Goal: Information Seeking & Learning: Learn about a topic

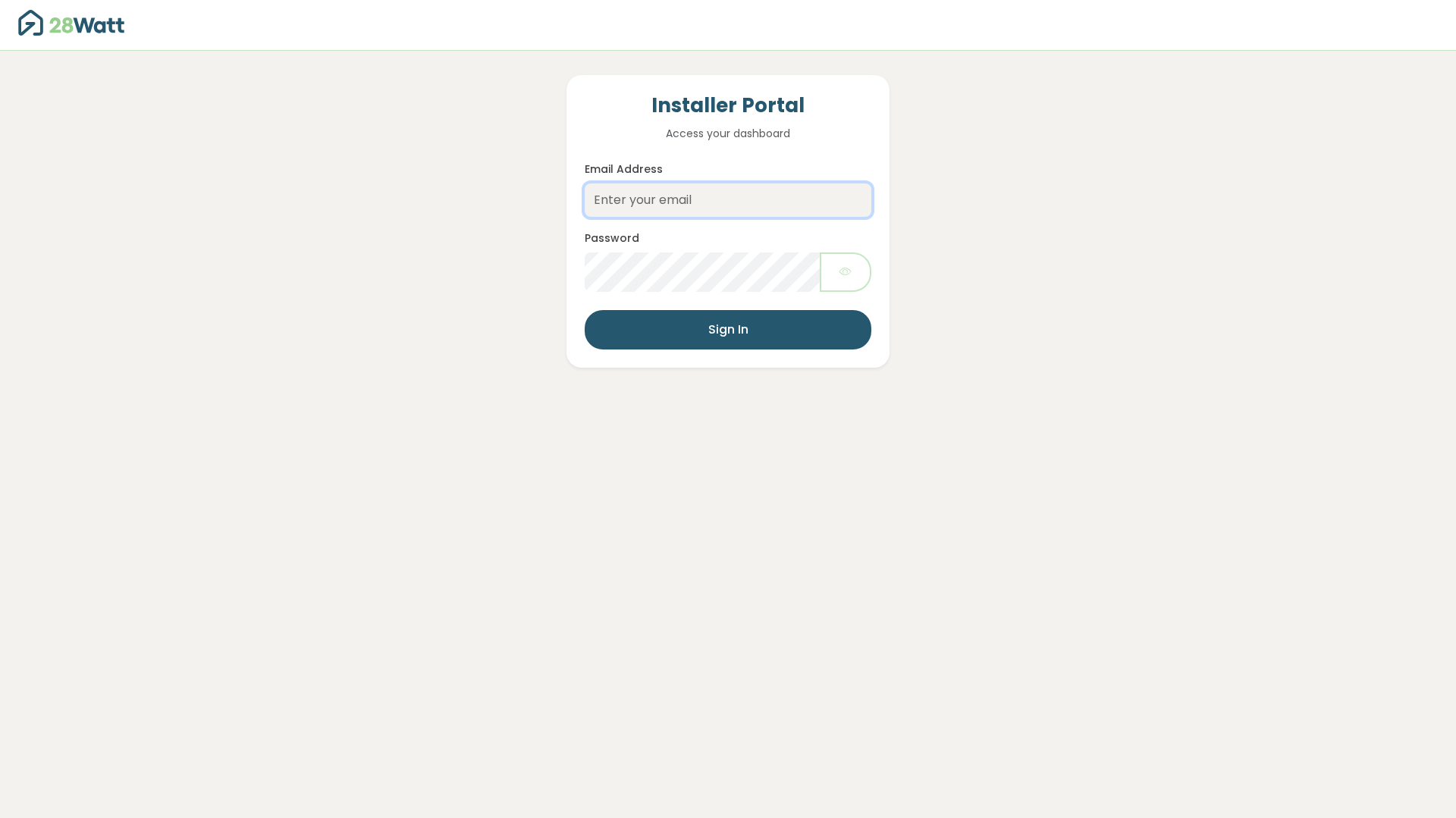
click at [697, 211] on input "Email Address" at bounding box center [728, 200] width 287 height 33
type input "louis@28watt.com.au"
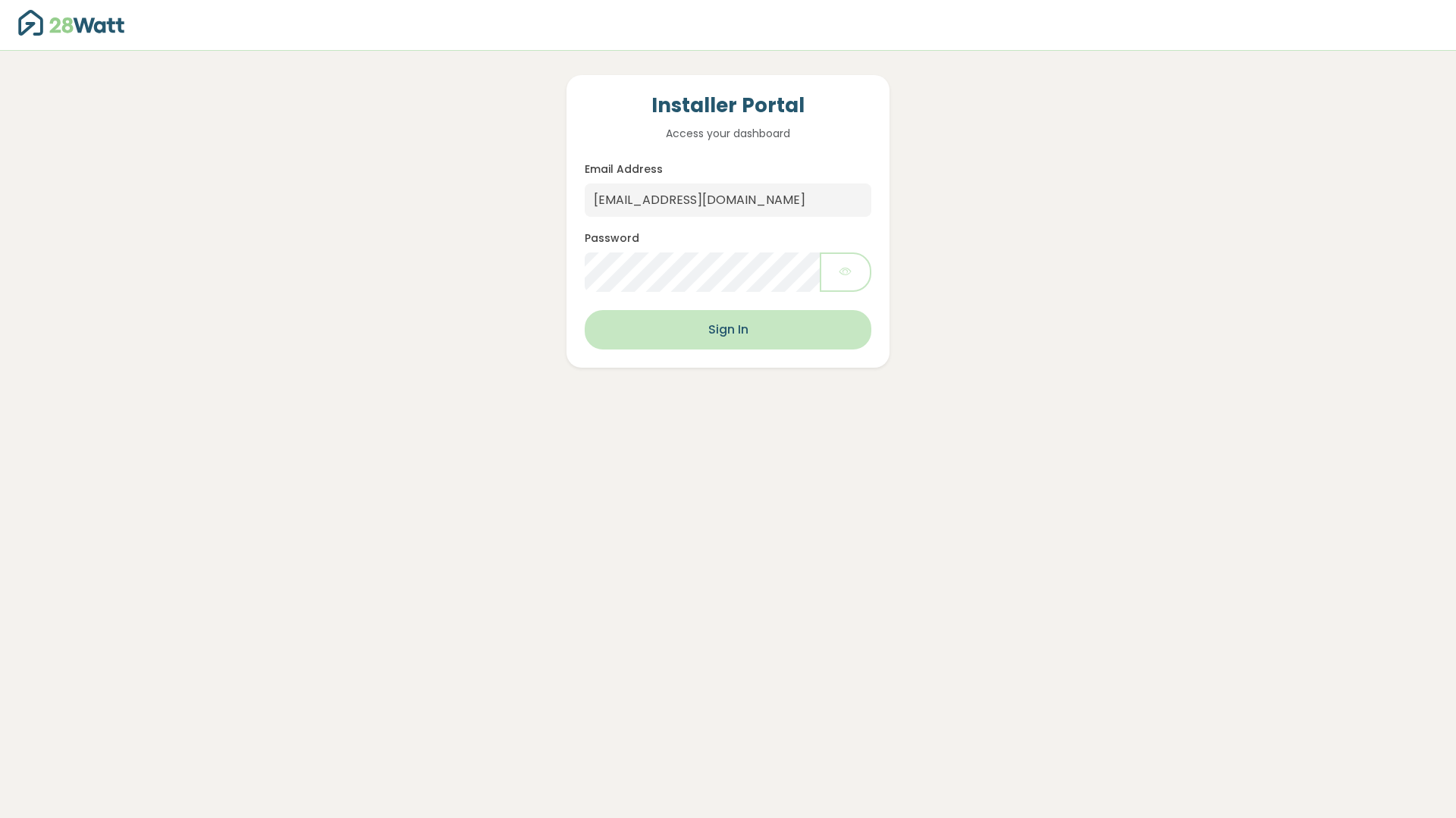
click at [735, 334] on button "Sign In" at bounding box center [728, 330] width 287 height 40
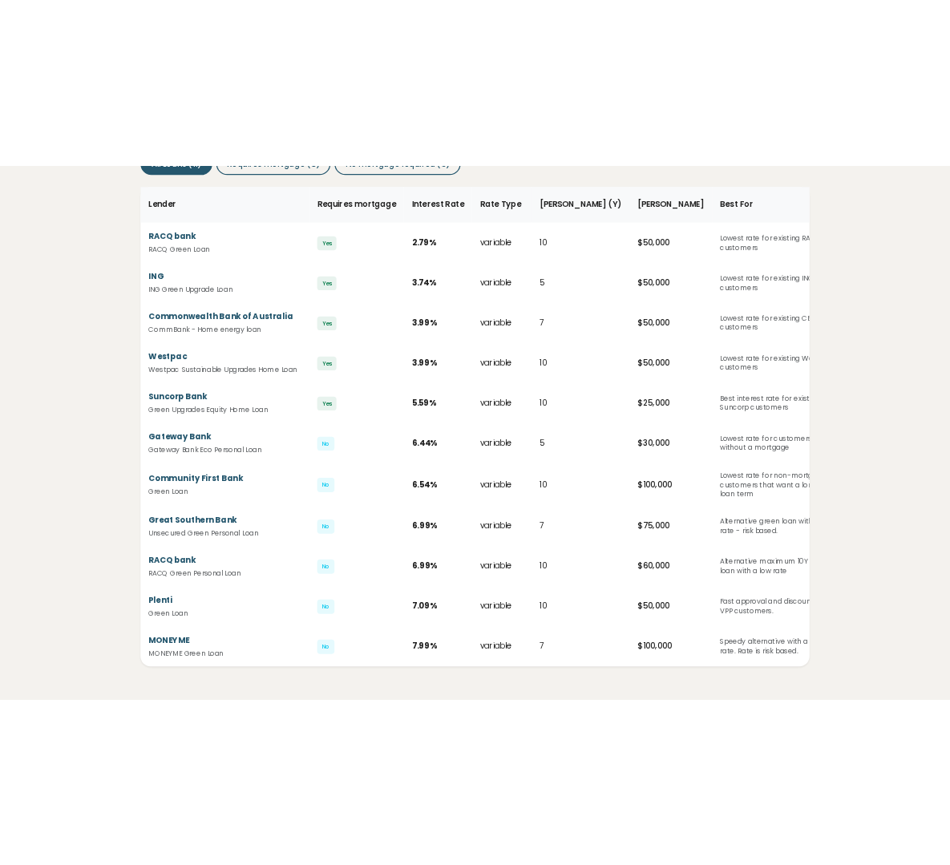
scroll to position [260, 0]
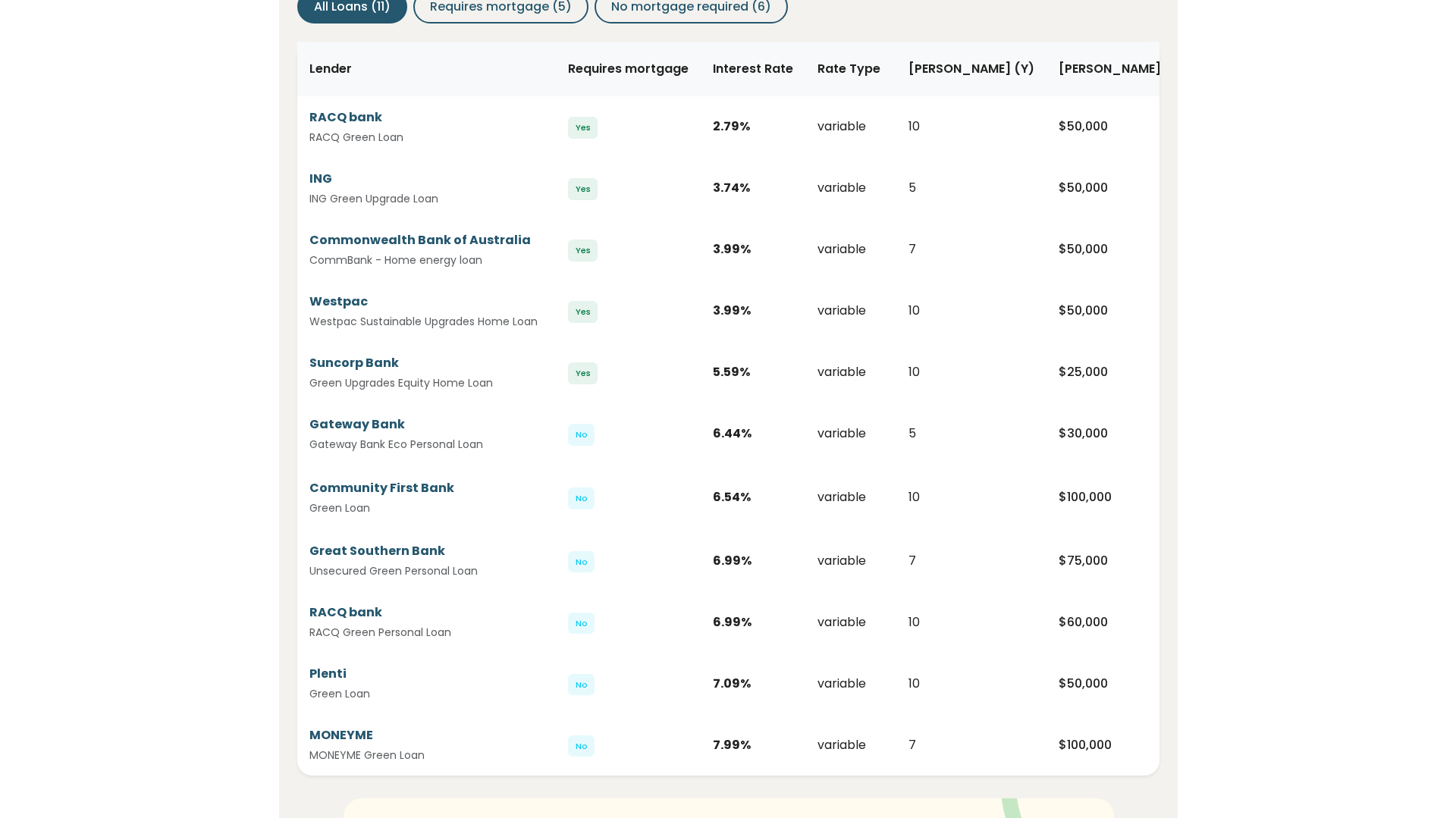
scroll to position [237, 0]
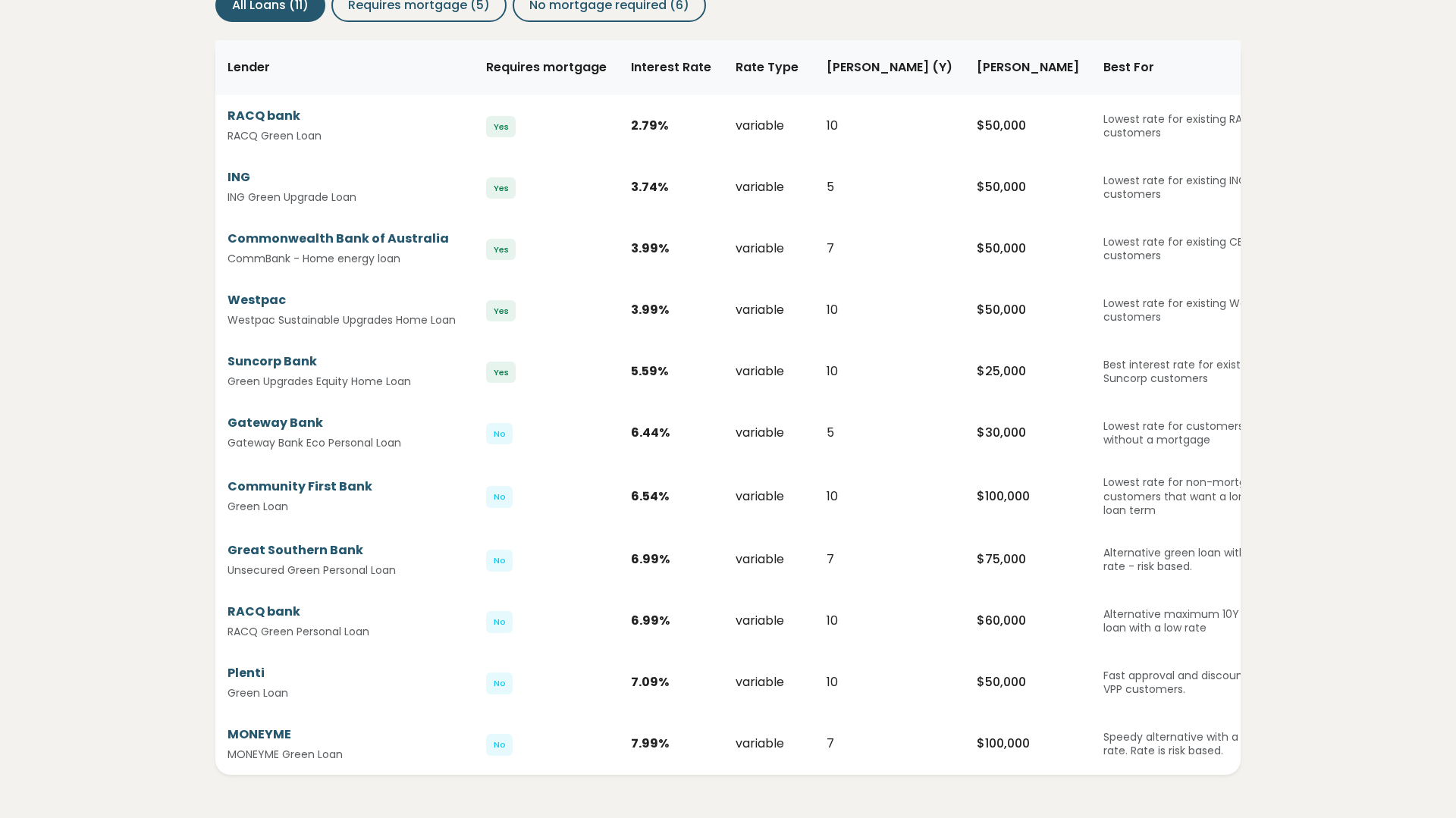
scroll to position [263, 0]
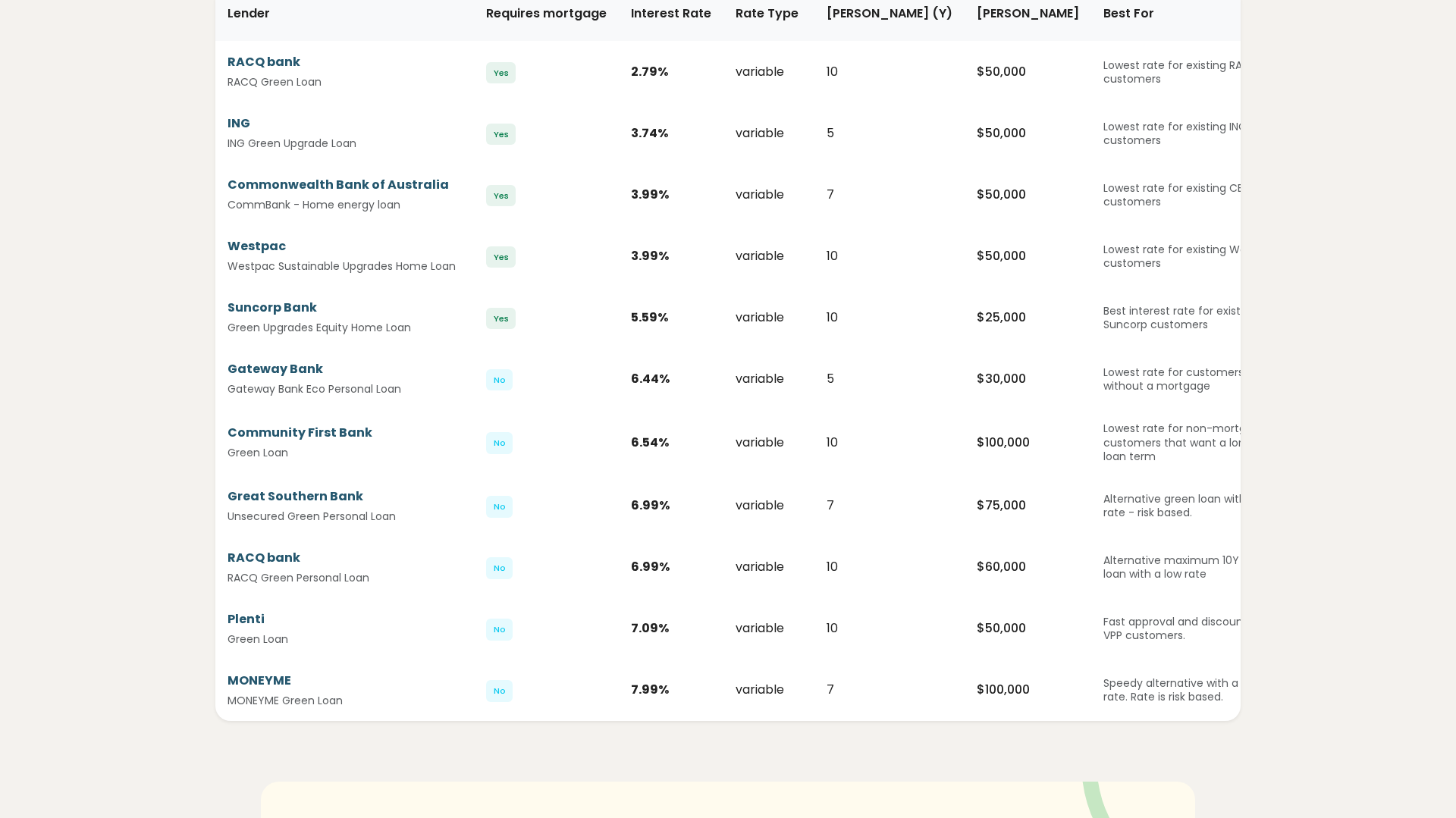
scroll to position [290, 0]
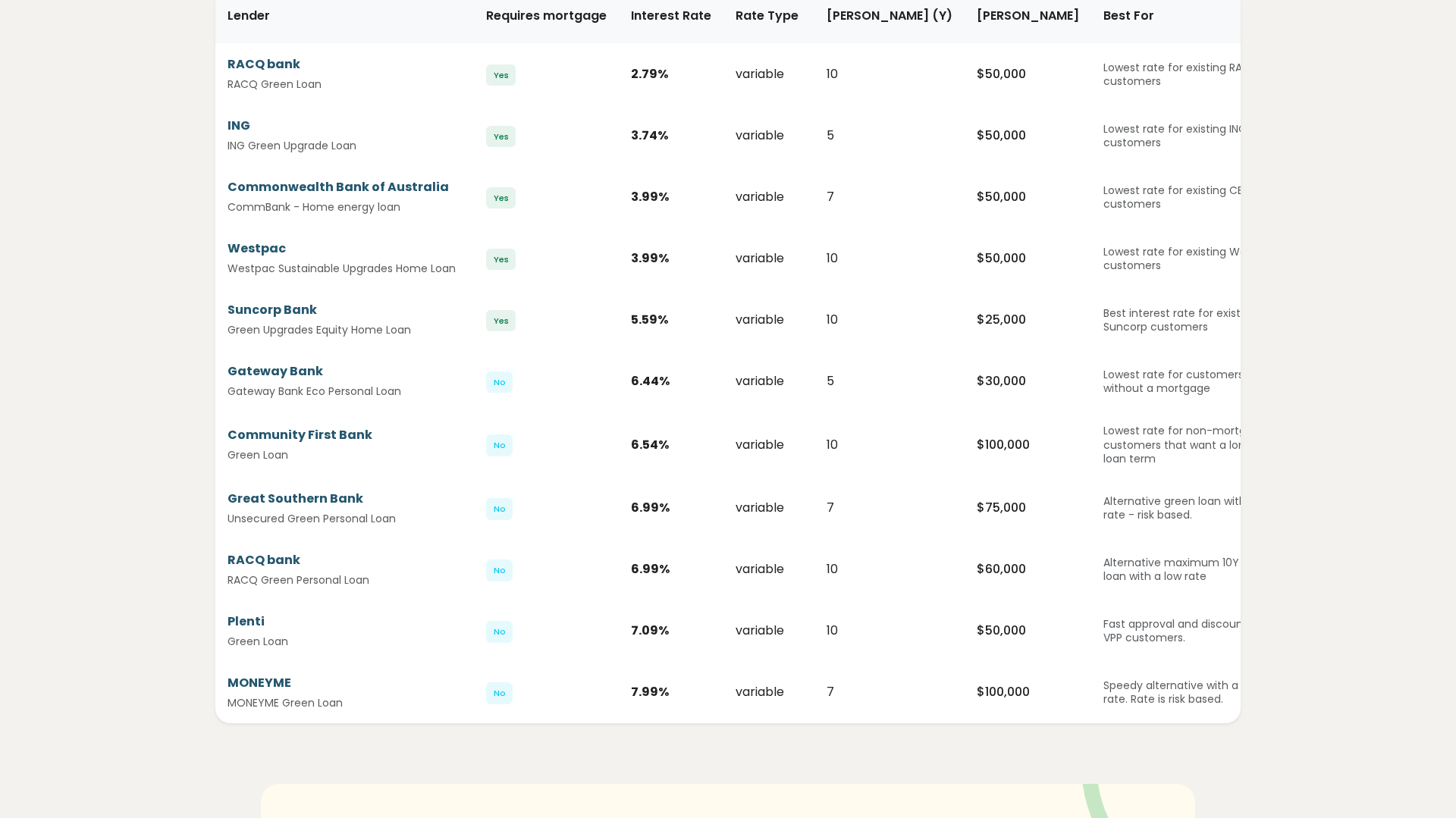
click at [625, 339] on td "5.59 %" at bounding box center [671, 319] width 105 height 61
click at [350, 333] on small "Green Upgrades Equity Home Loan" at bounding box center [341, 330] width 228 height 16
click at [353, 333] on small "Green Upgrades Equity Home Loan" at bounding box center [341, 330] width 228 height 16
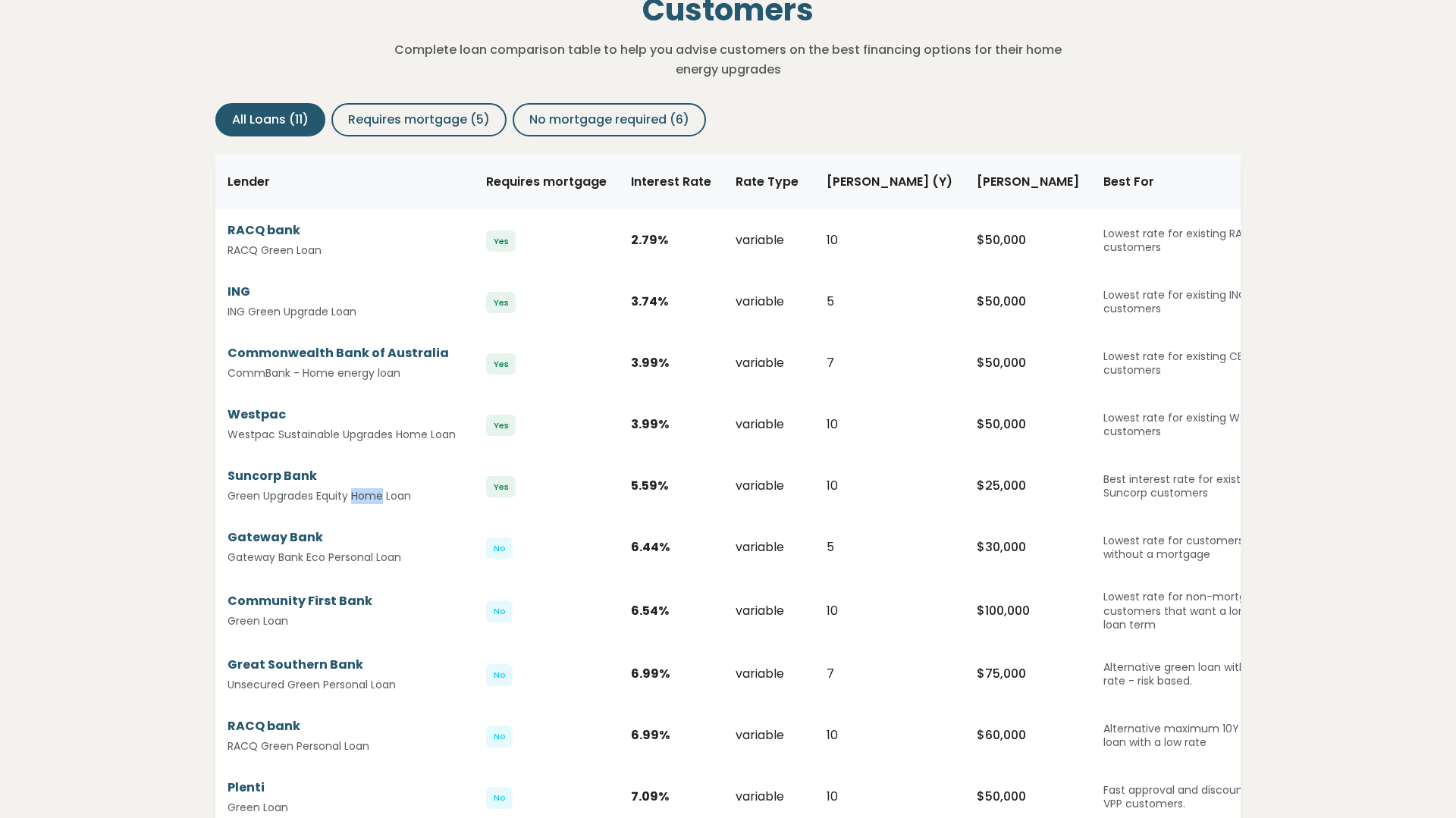
scroll to position [136, 0]
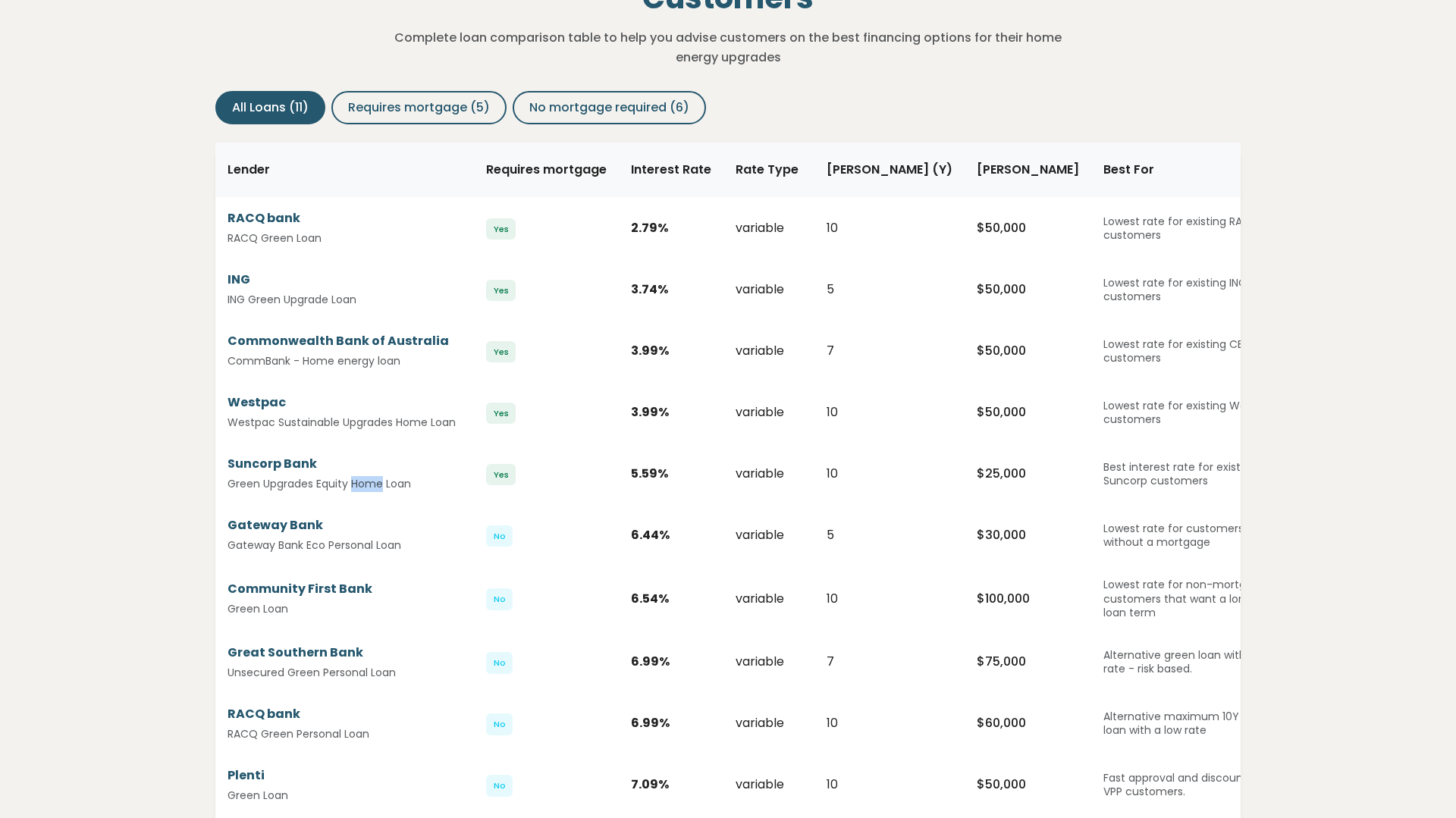
click at [418, 532] on div "Gateway Bank" at bounding box center [341, 525] width 228 height 18
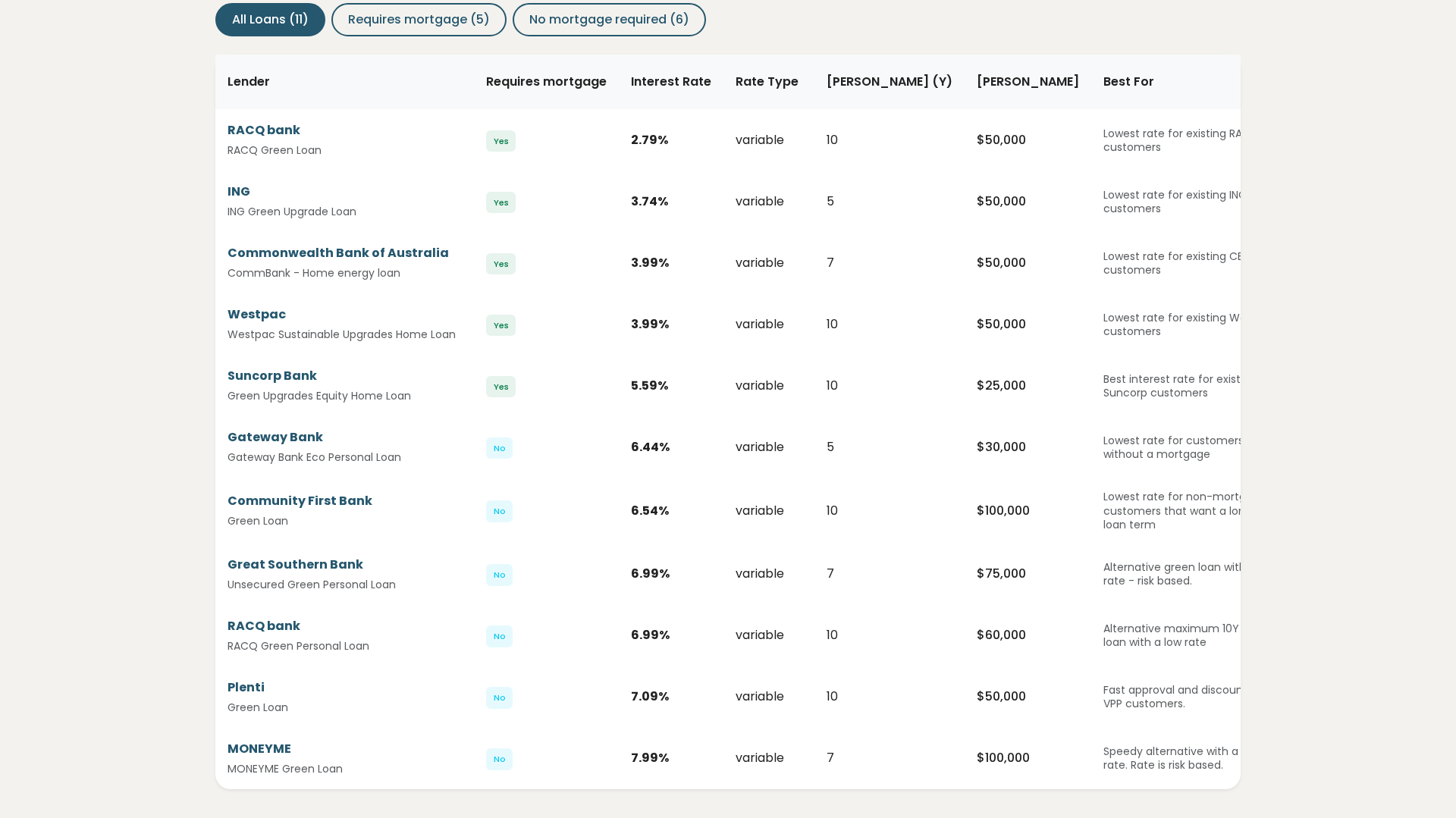
scroll to position [227, 0]
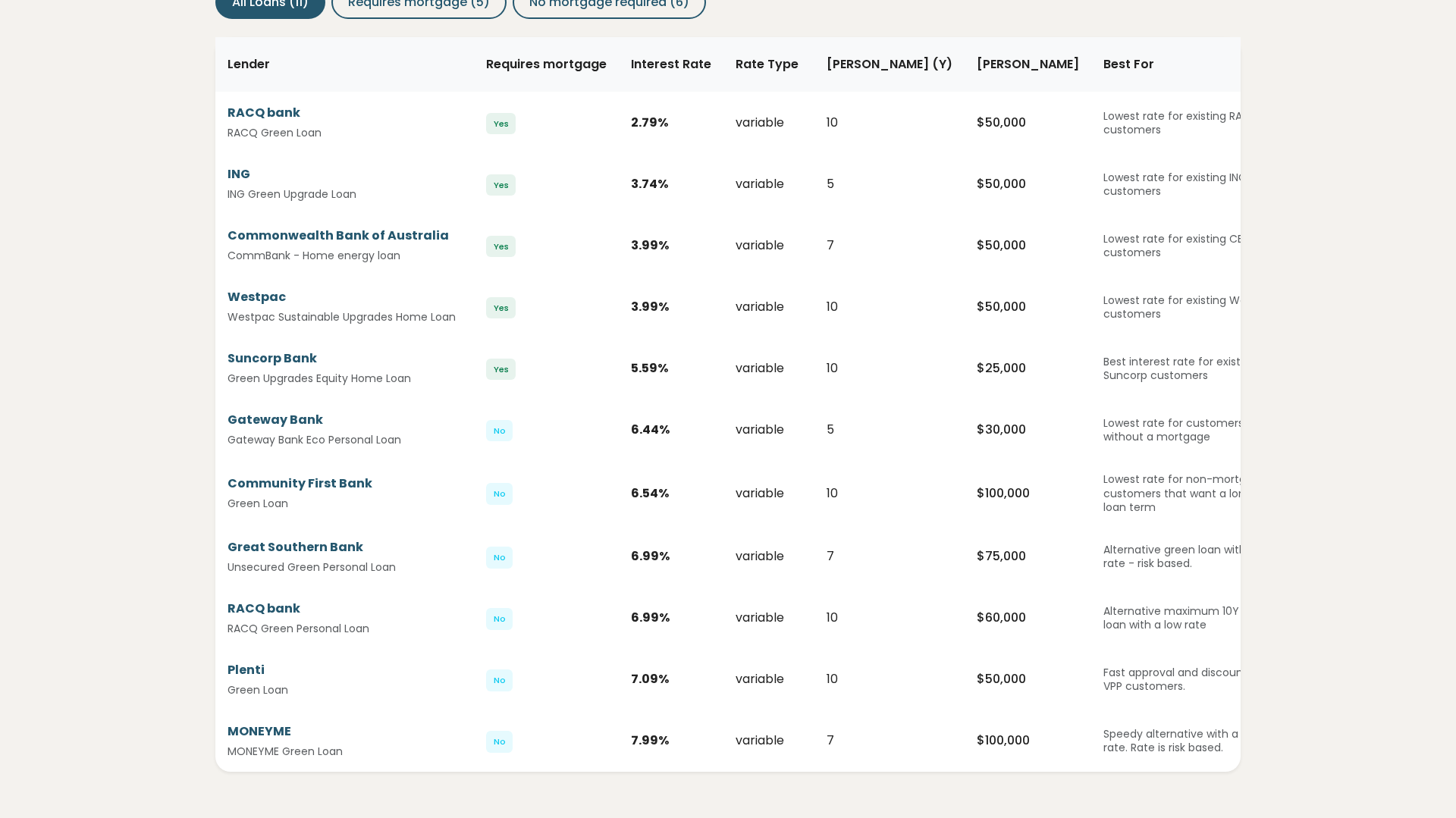
scroll to position [231, 0]
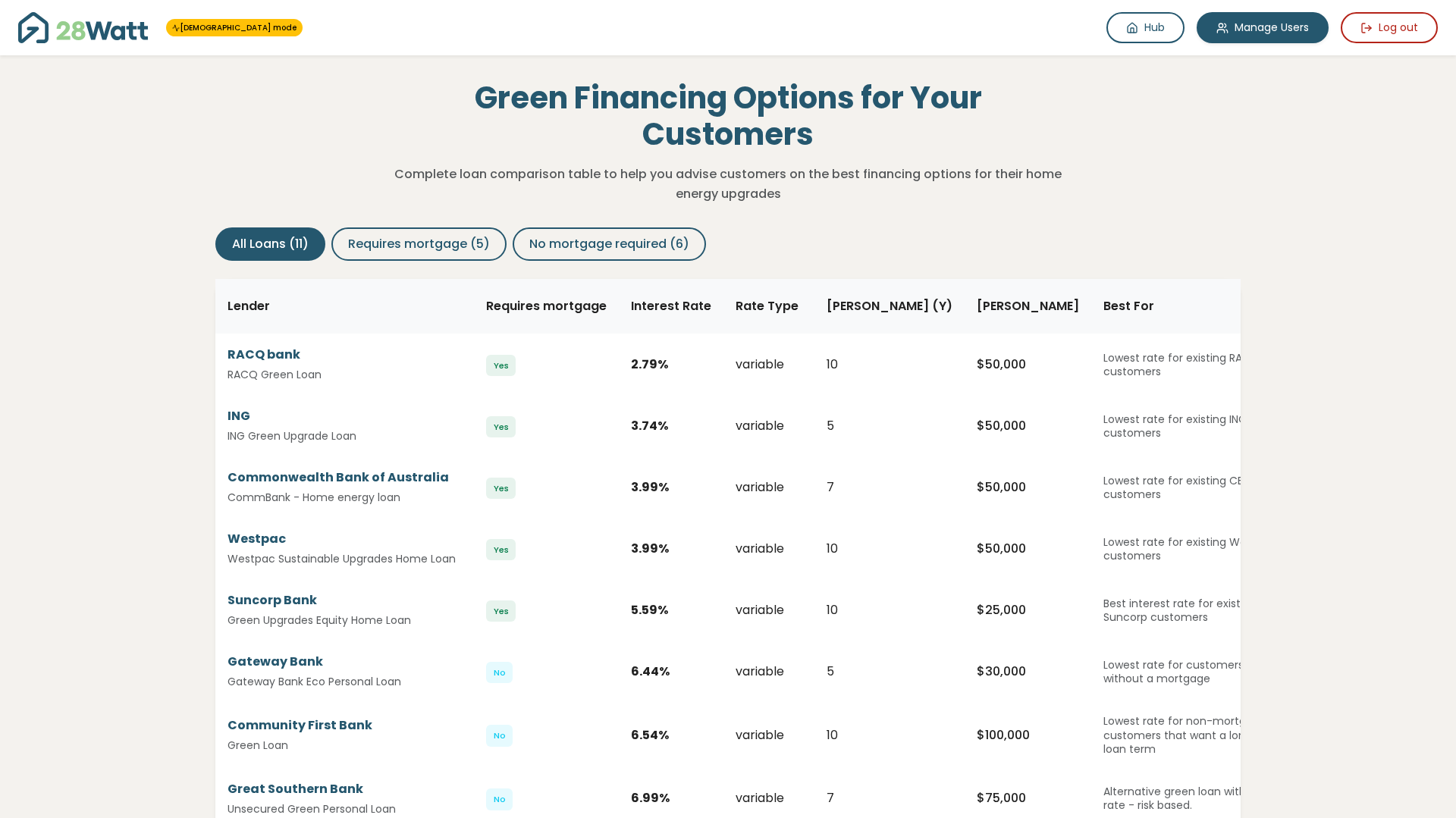
scroll to position [231, 0]
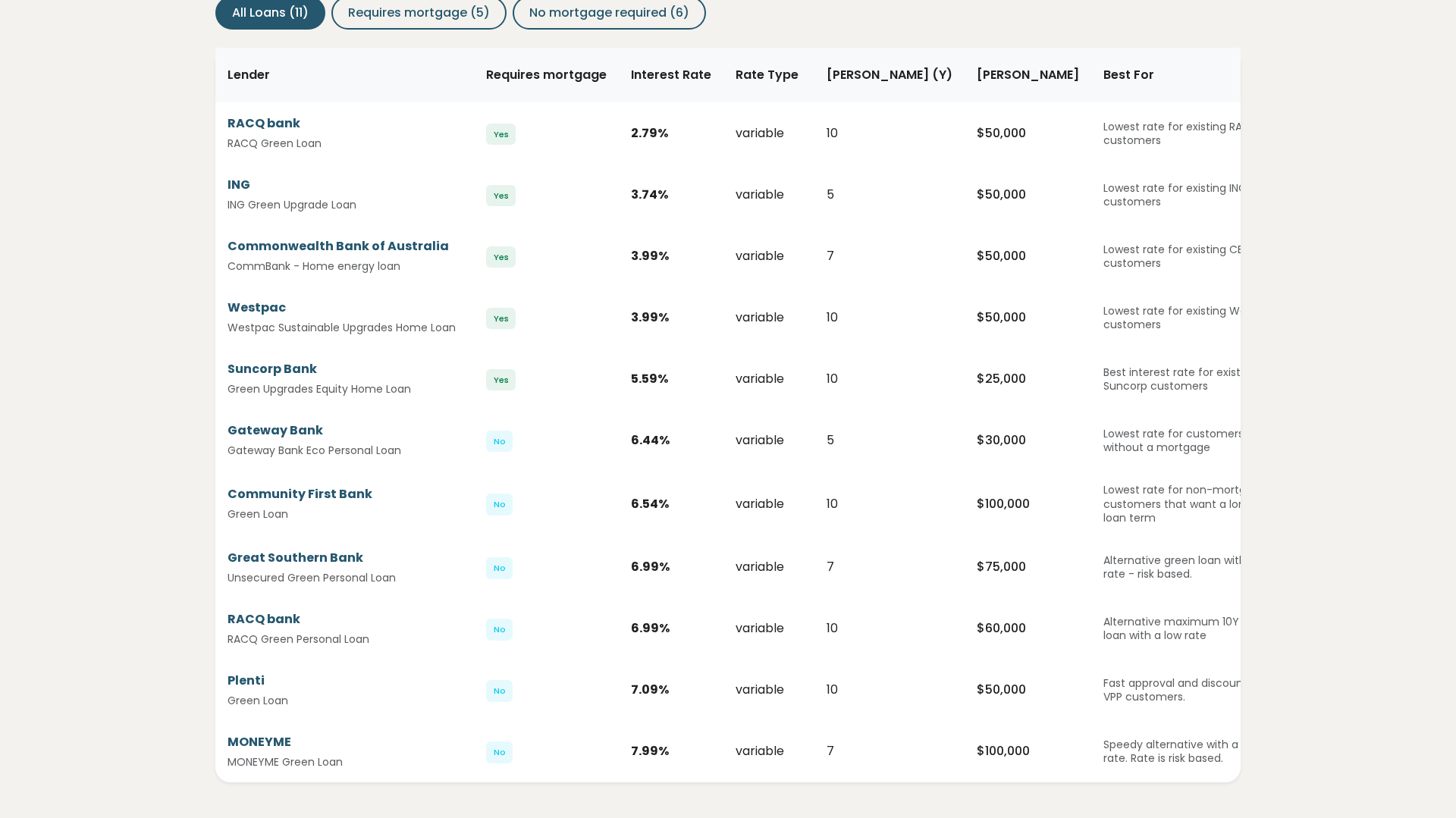
click at [735, 339] on td "variable" at bounding box center [768, 317] width 91 height 61
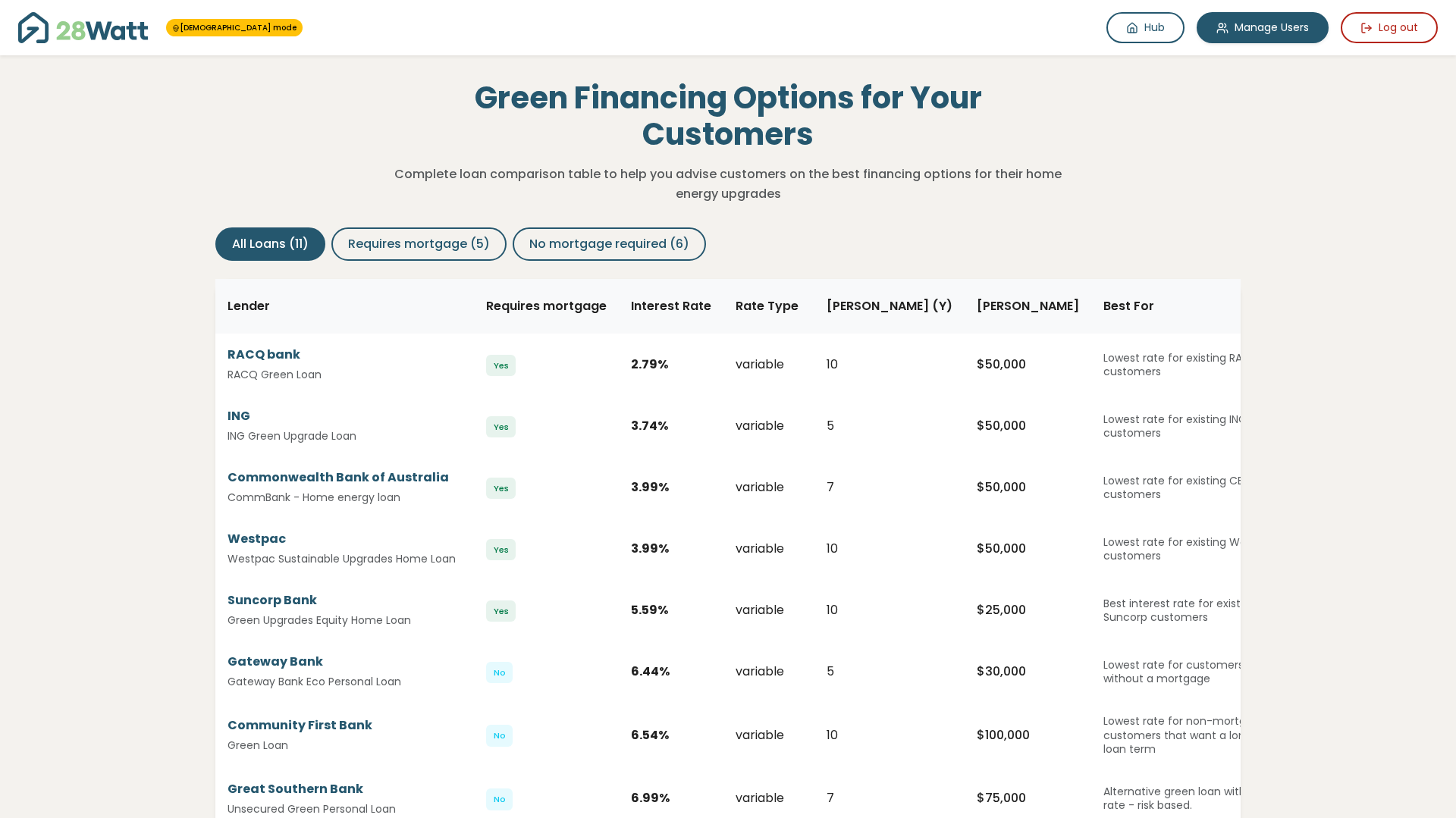
scroll to position [244, 0]
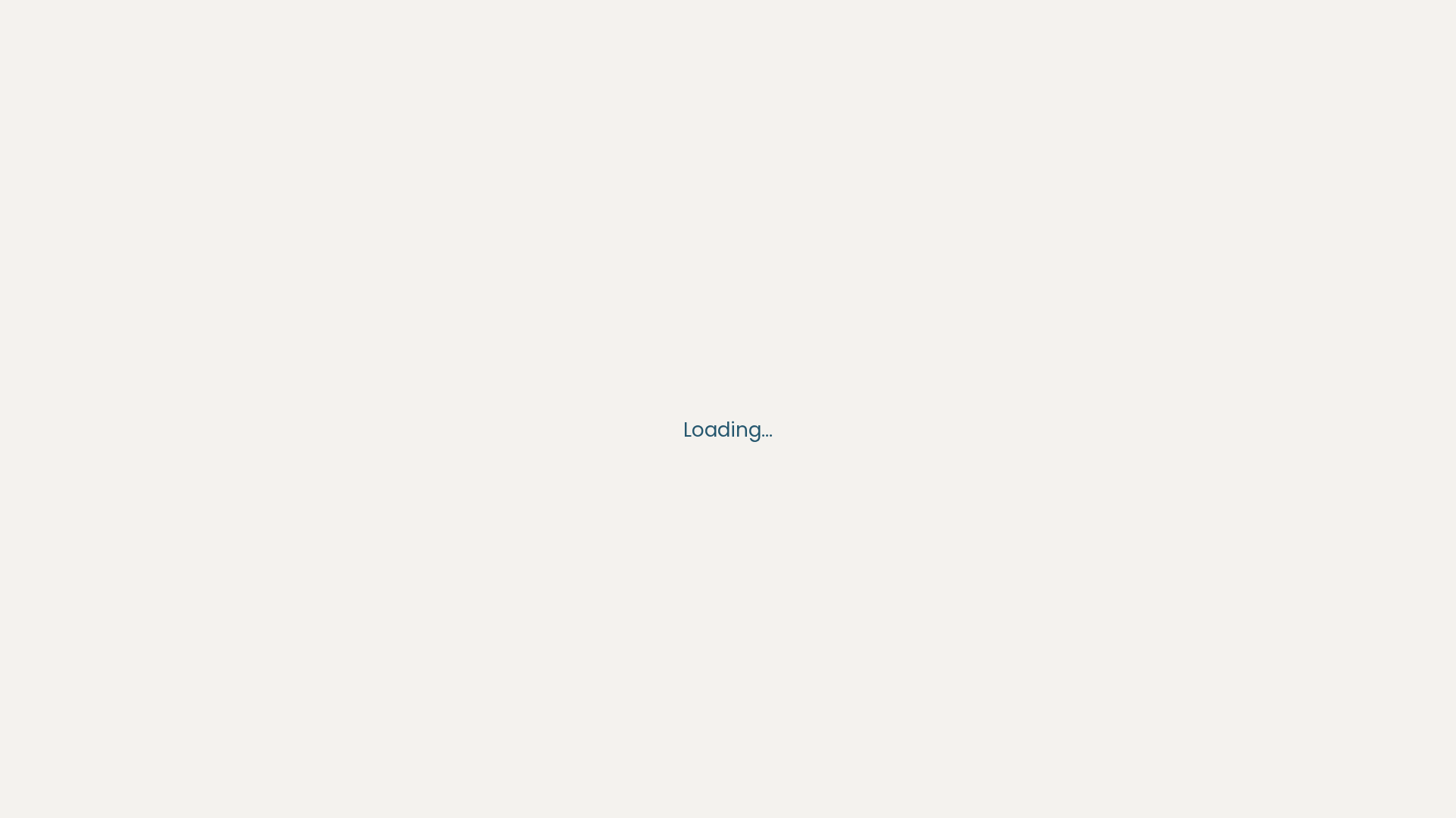
scroll to position [244, 0]
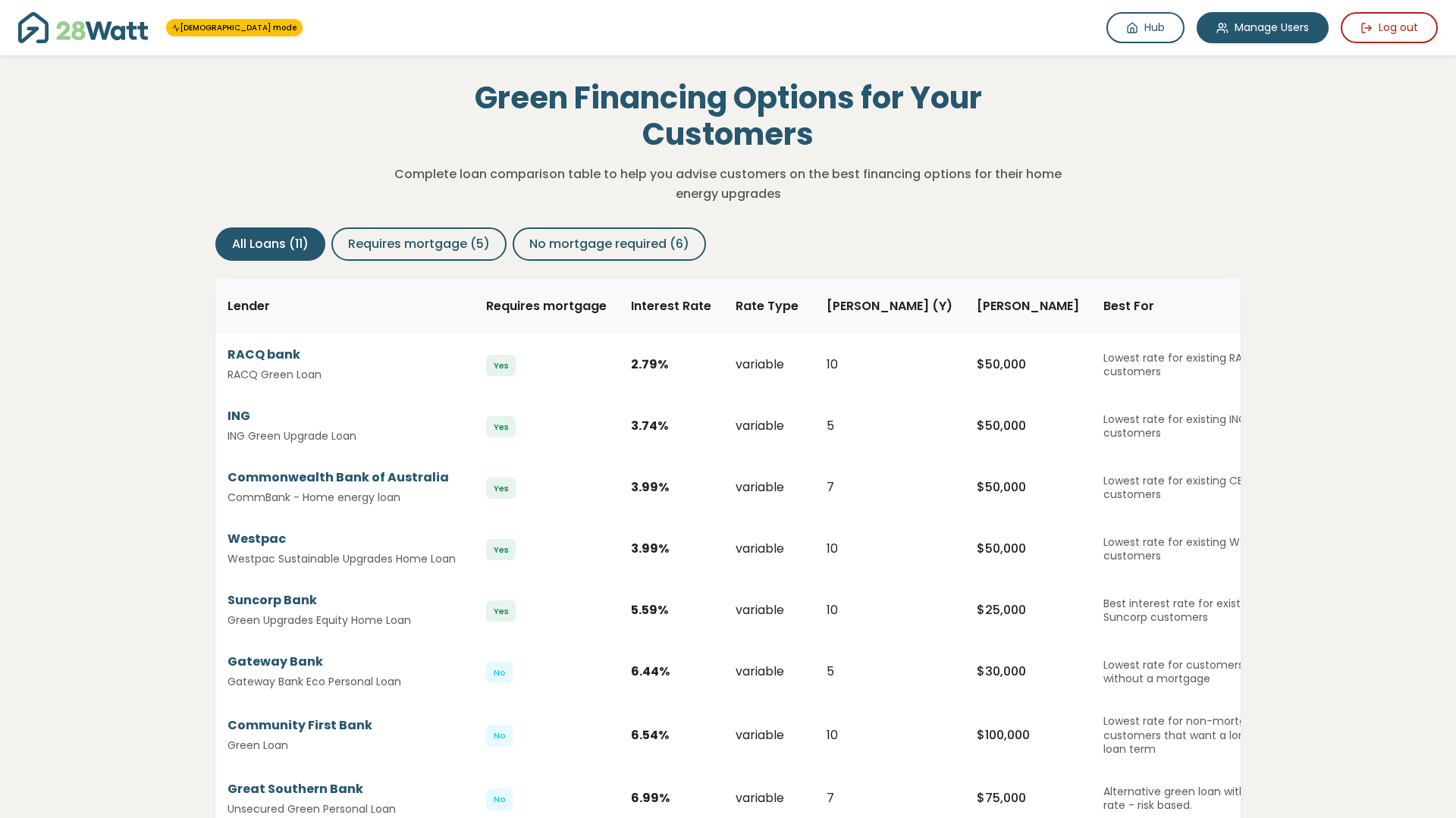
scroll to position [244, 0]
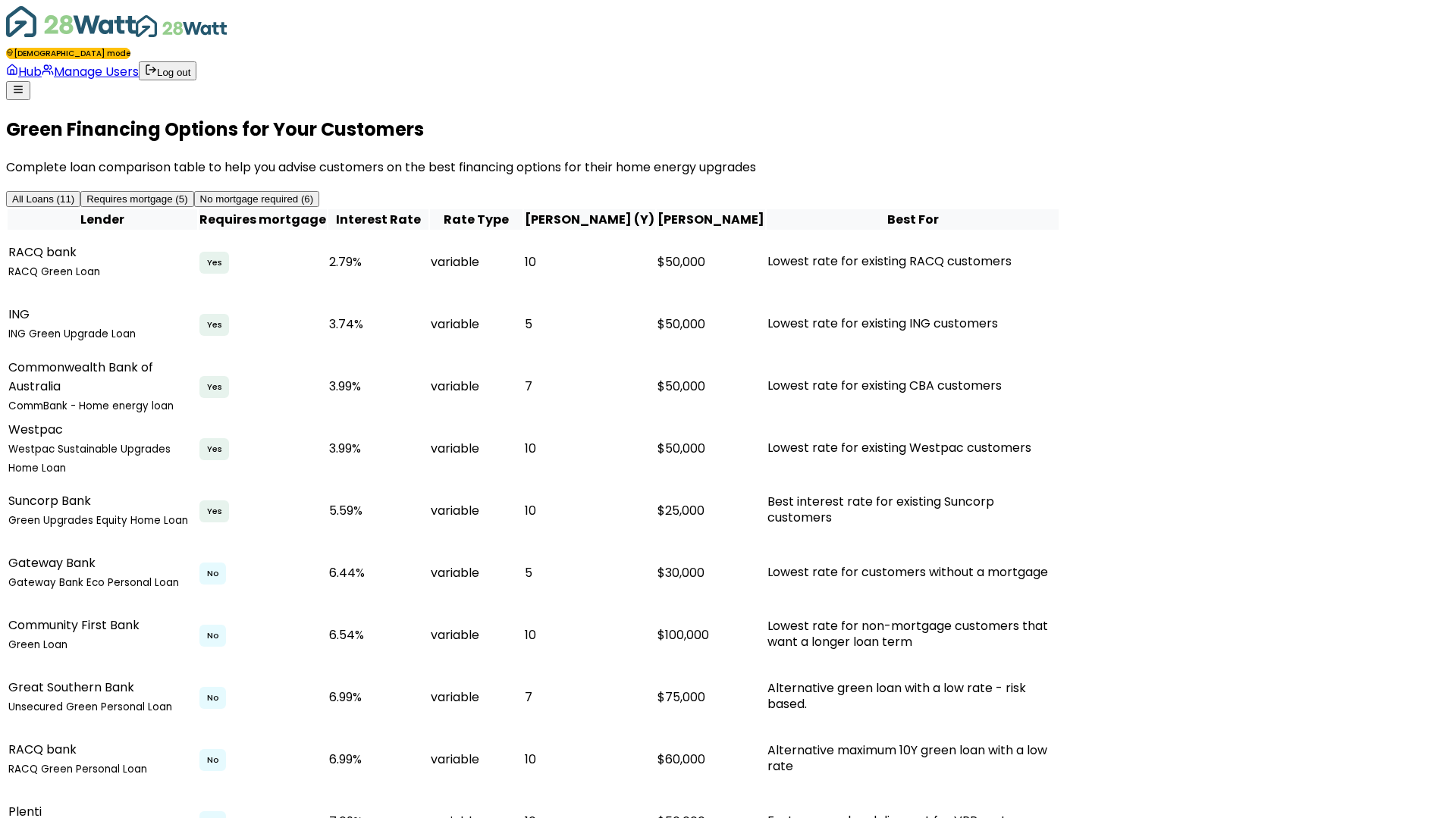
scroll to position [244, 0]
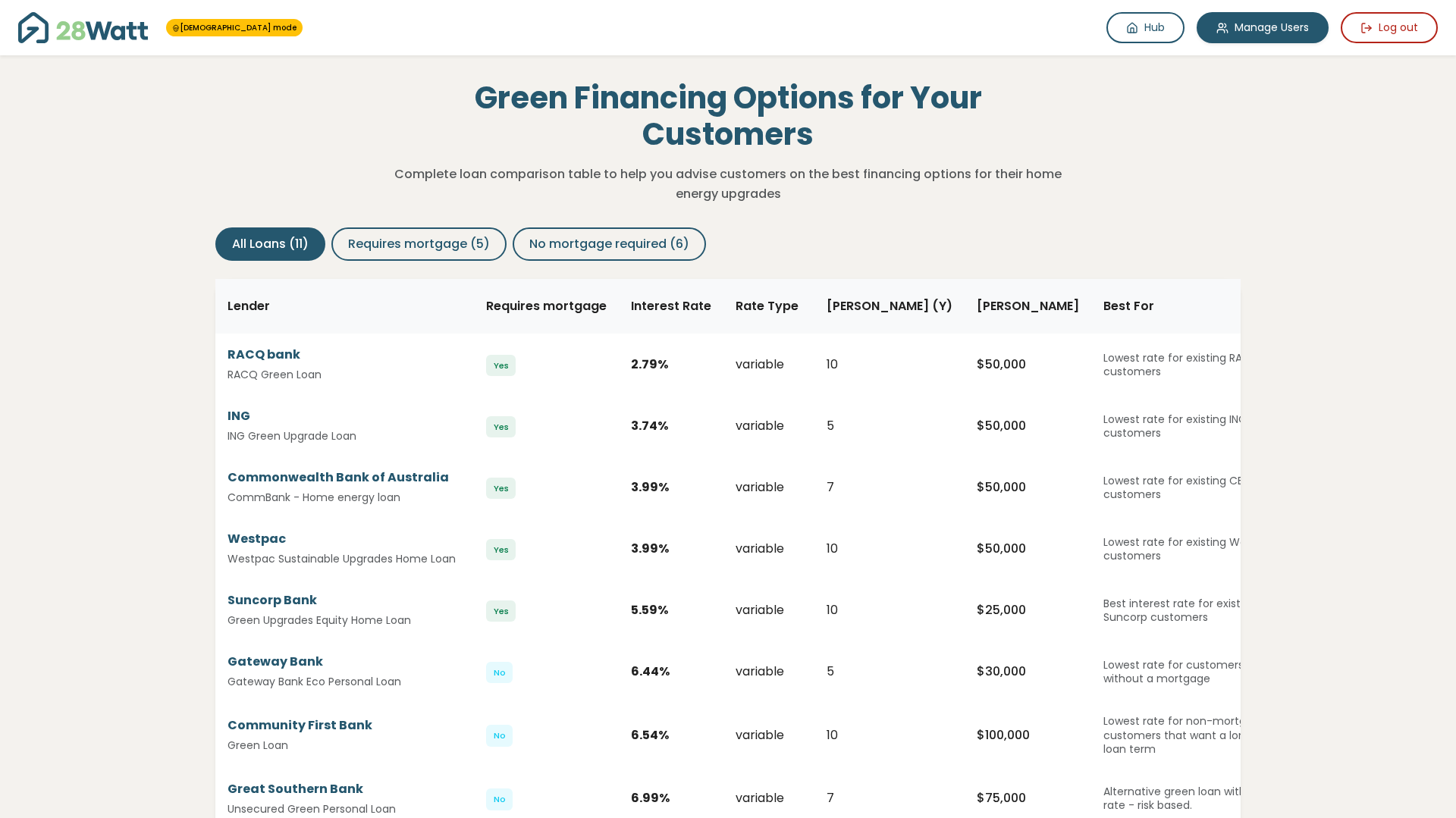
scroll to position [244, 0]
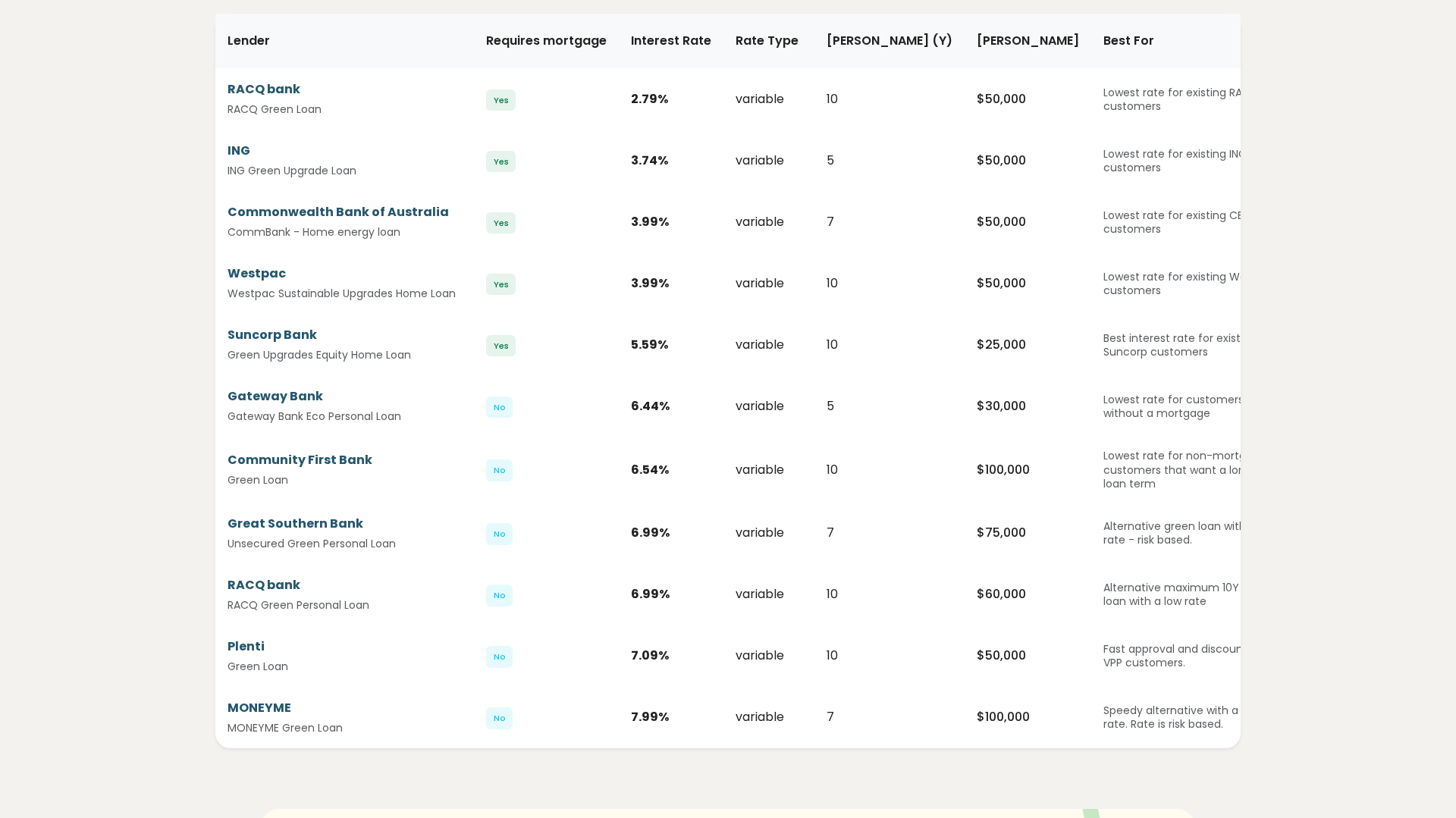
scroll to position [266, 0]
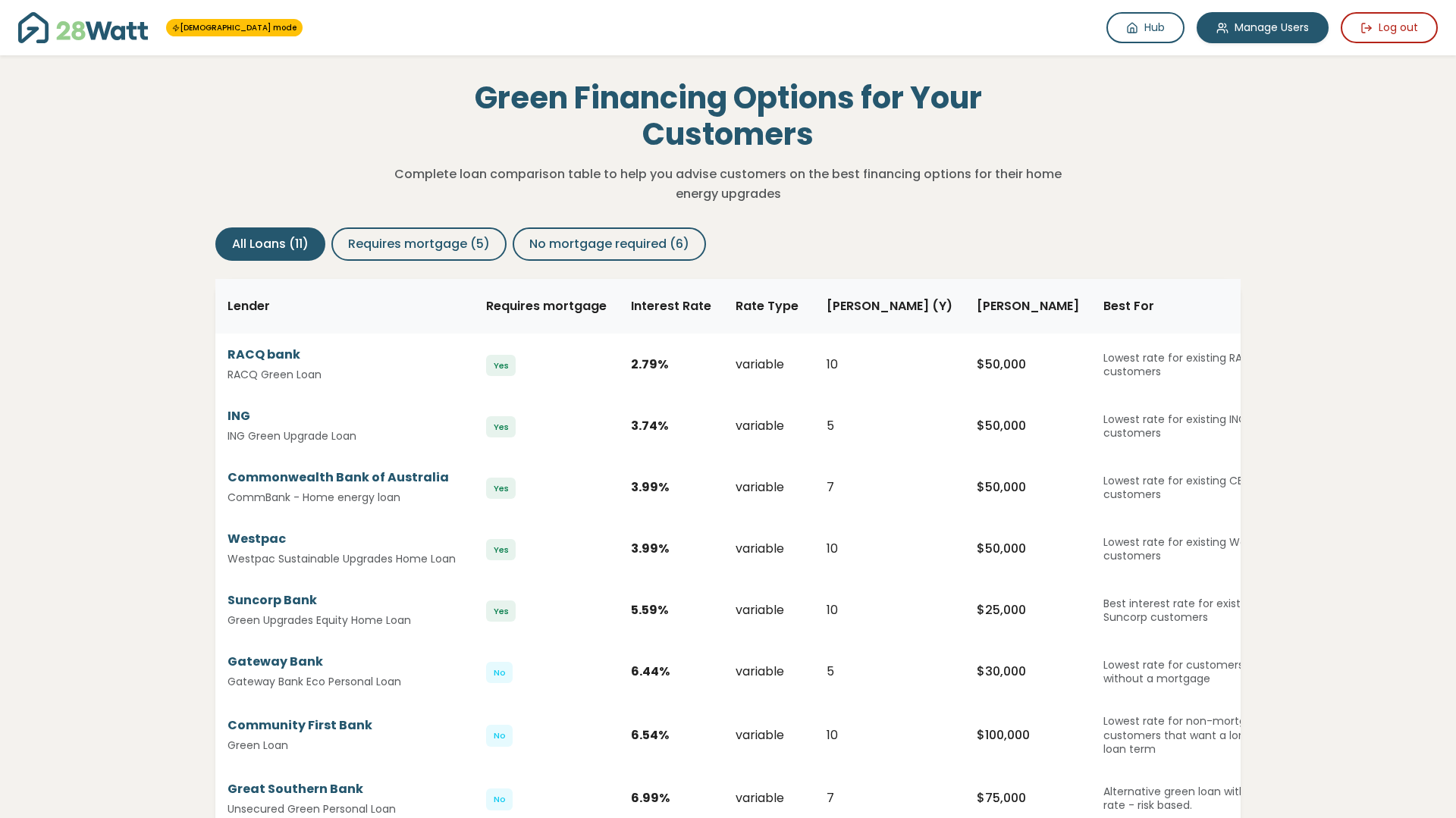
scroll to position [266, 0]
